Goal: Task Accomplishment & Management: Use online tool/utility

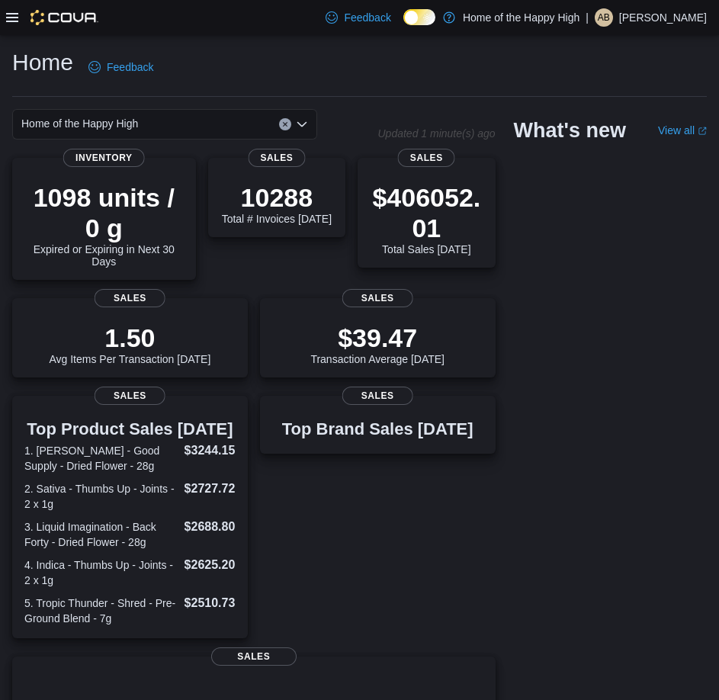
click at [9, 17] on icon at bounding box center [12, 17] width 12 height 9
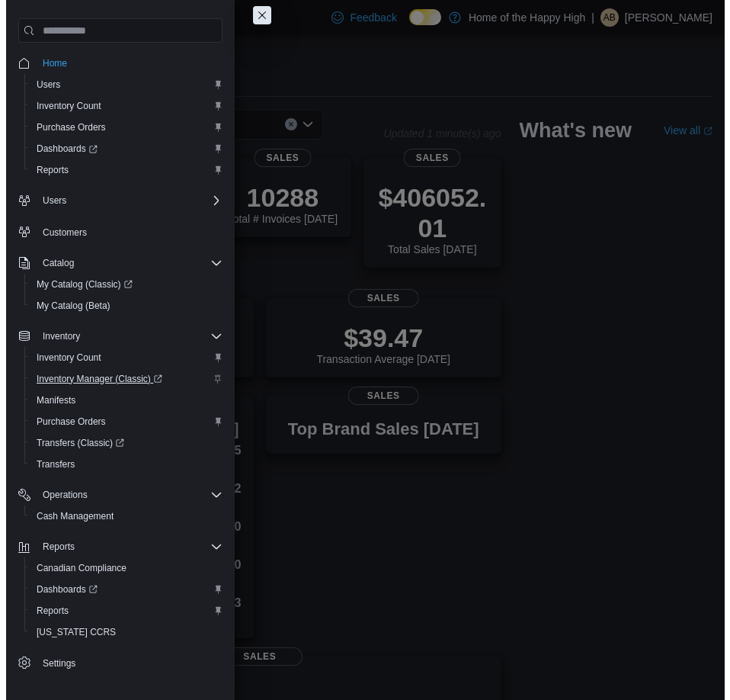
scroll to position [2, 0]
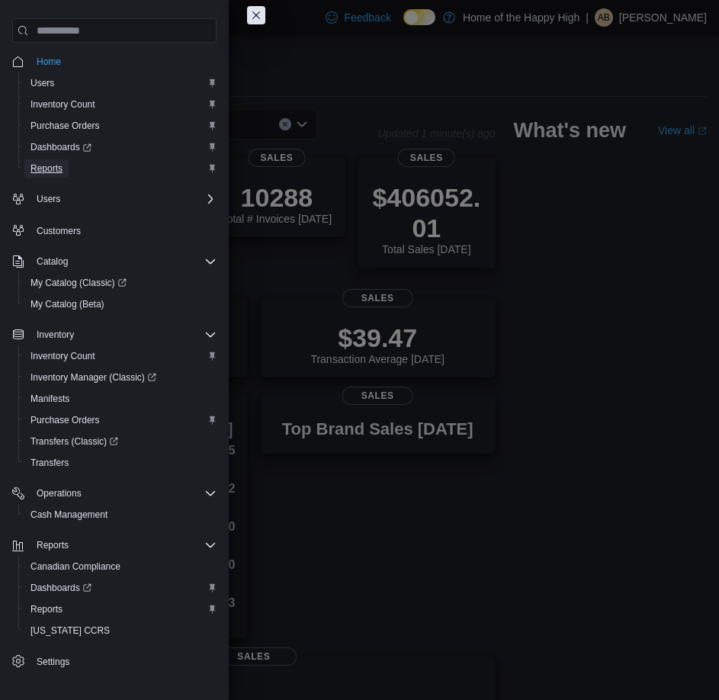
click at [40, 166] on span "Reports" at bounding box center [46, 168] width 32 height 12
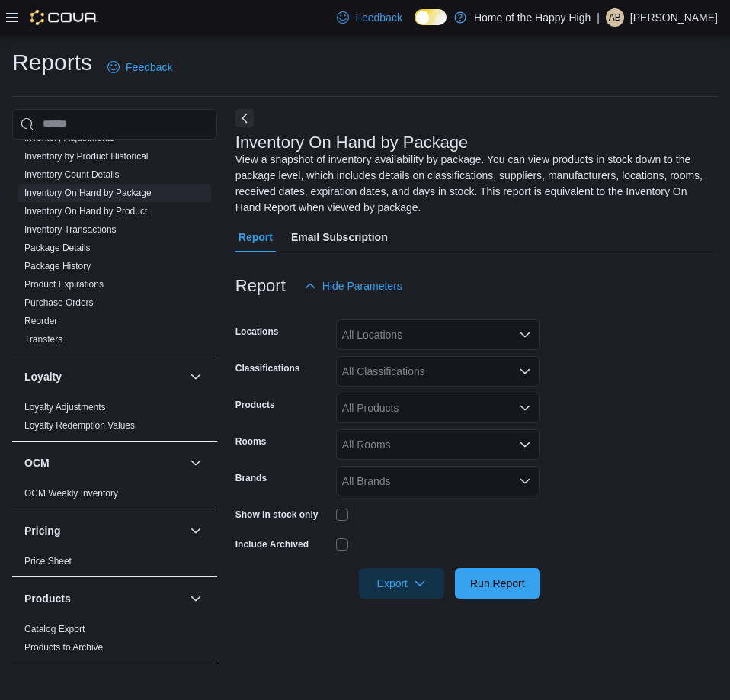
scroll to position [610, 0]
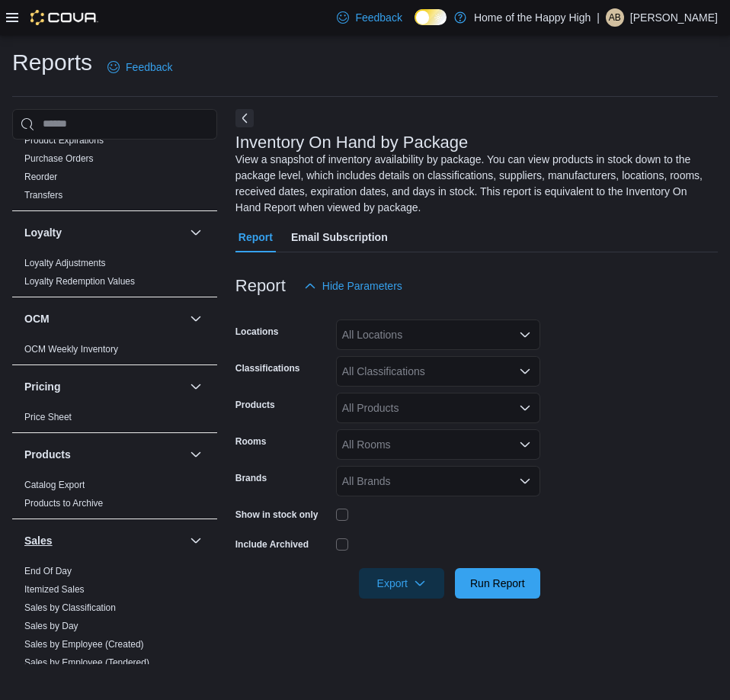
click at [57, 572] on link "End Of Day" at bounding box center [47, 570] width 47 height 11
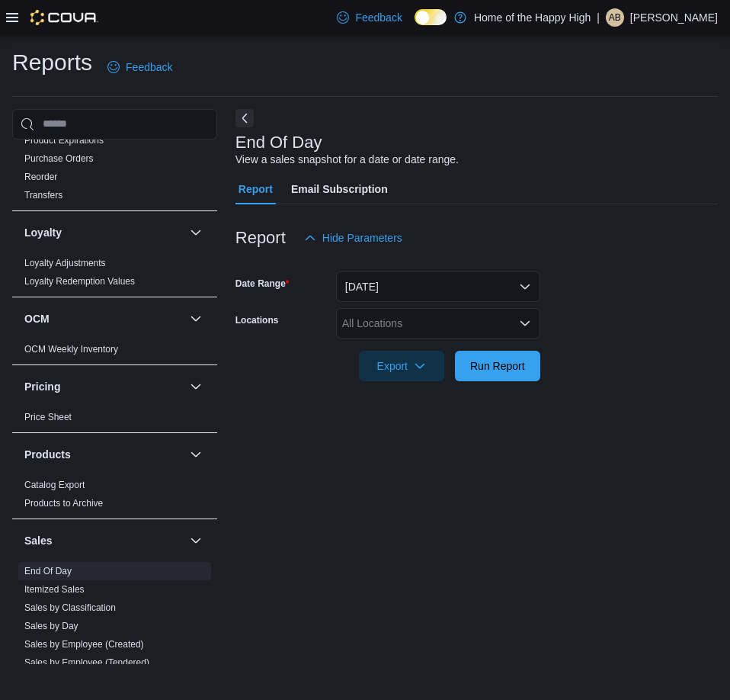
click at [395, 321] on div "All Locations" at bounding box center [438, 323] width 204 height 30
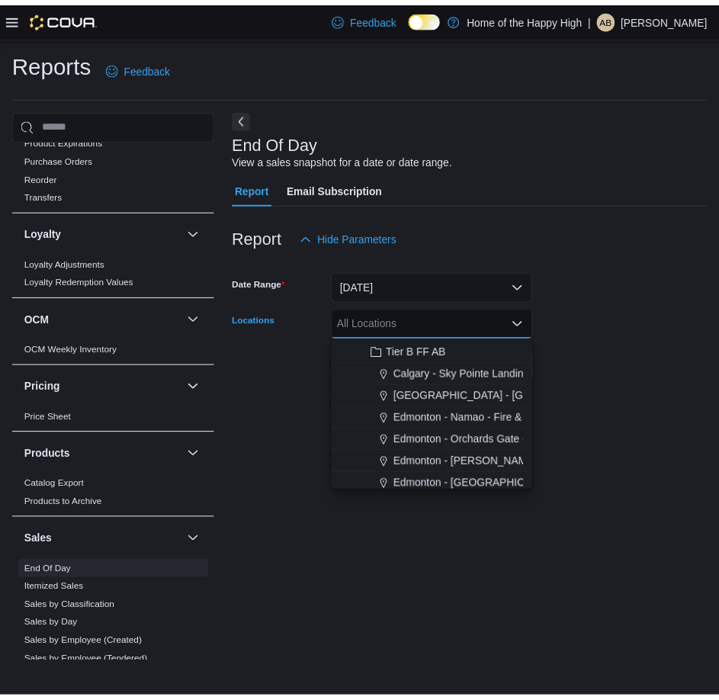
scroll to position [457, 0]
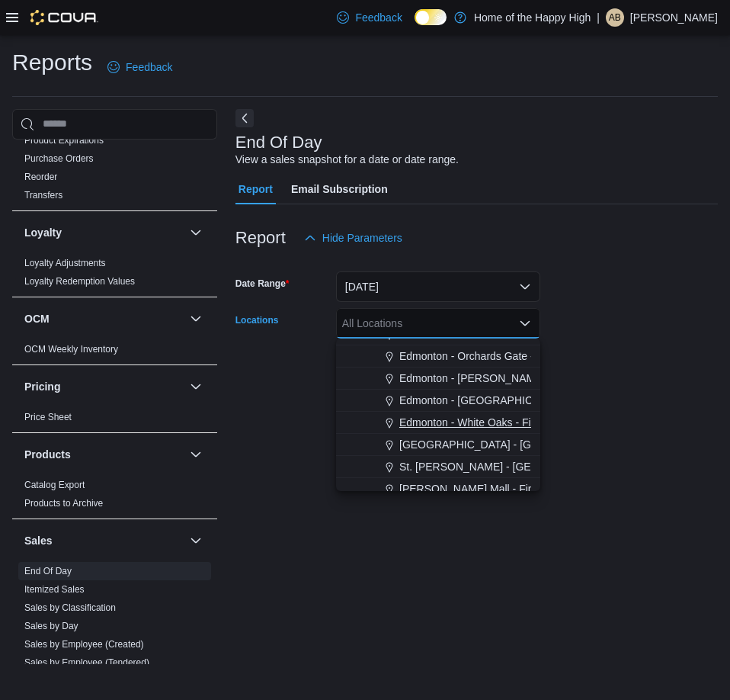
click at [451, 431] on button "Edmonton - White Oaks - Fire & Flower" at bounding box center [438, 422] width 204 height 22
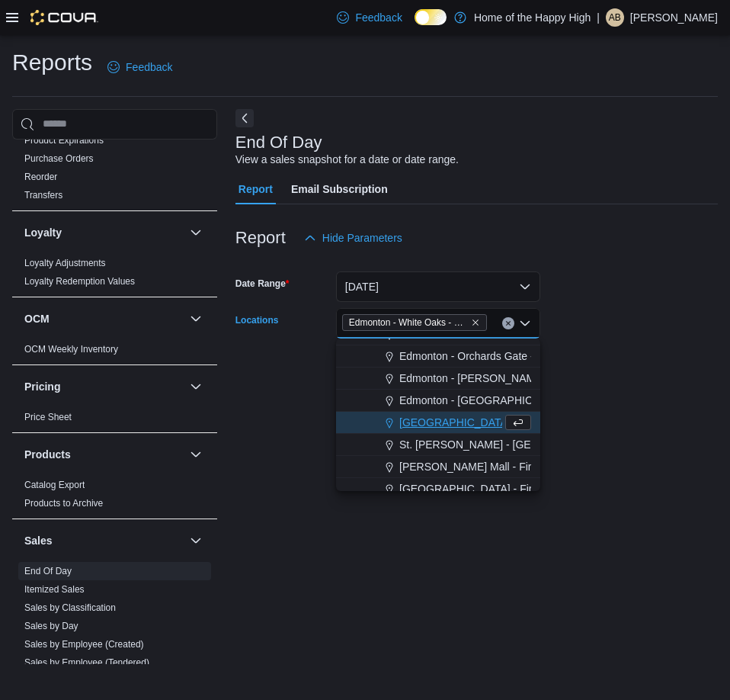
click at [664, 429] on div "End Of Day View a sales snapshot for a date or date range. Report Email Subscri…" at bounding box center [476, 387] width 482 height 556
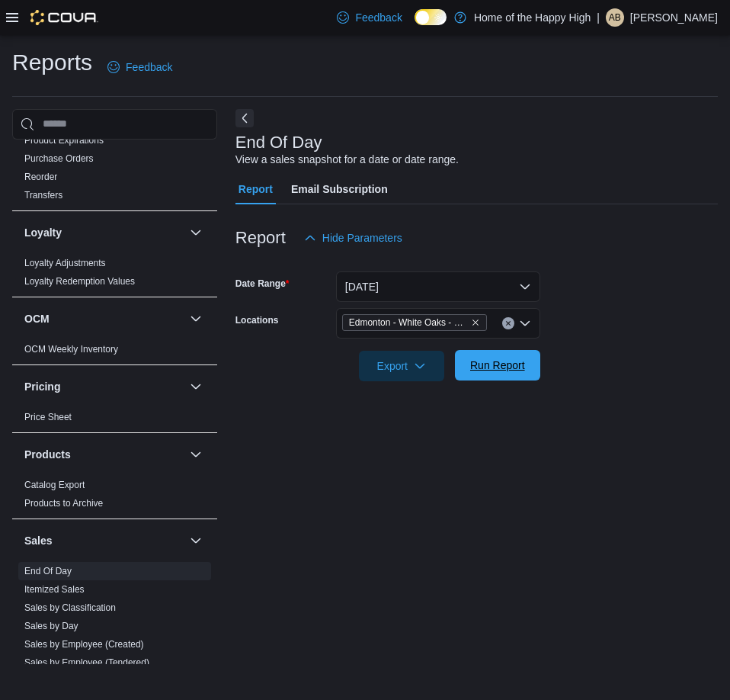
click at [480, 373] on span "Run Report" at bounding box center [497, 365] width 67 height 30
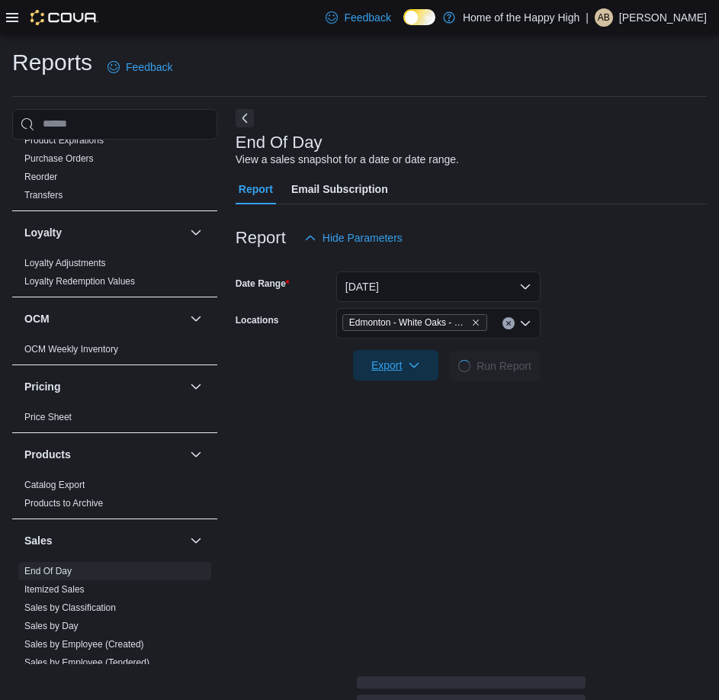
click at [381, 375] on span "Export" at bounding box center [395, 365] width 67 height 30
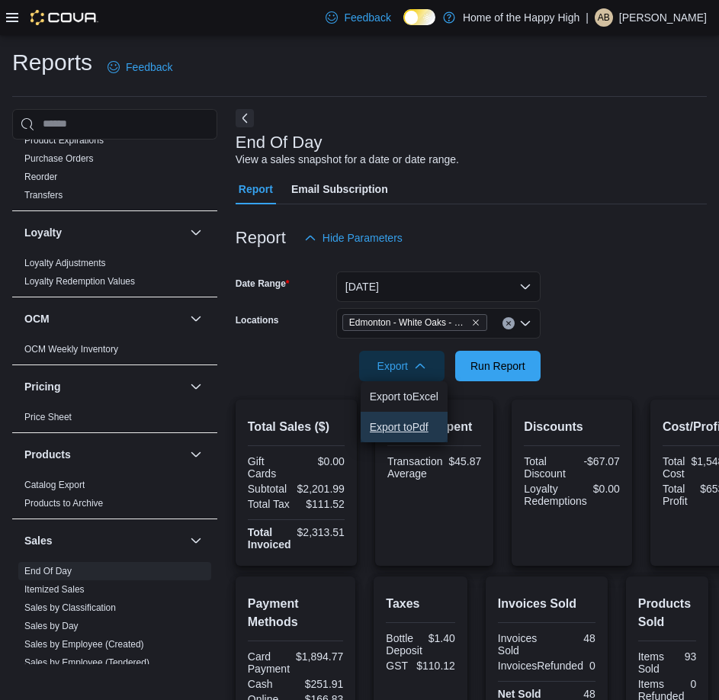
click at [402, 421] on span "Export to Pdf" at bounding box center [404, 427] width 69 height 12
click at [634, 24] on p "[PERSON_NAME]" at bounding box center [663, 17] width 88 height 18
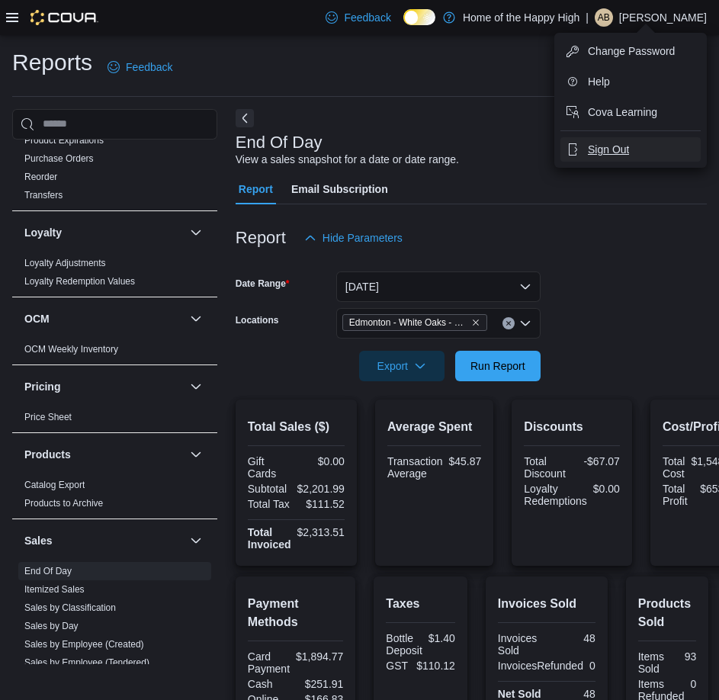
click at [620, 149] on span "Sign Out" at bounding box center [608, 149] width 41 height 15
